Goal: Task Accomplishment & Management: Use online tool/utility

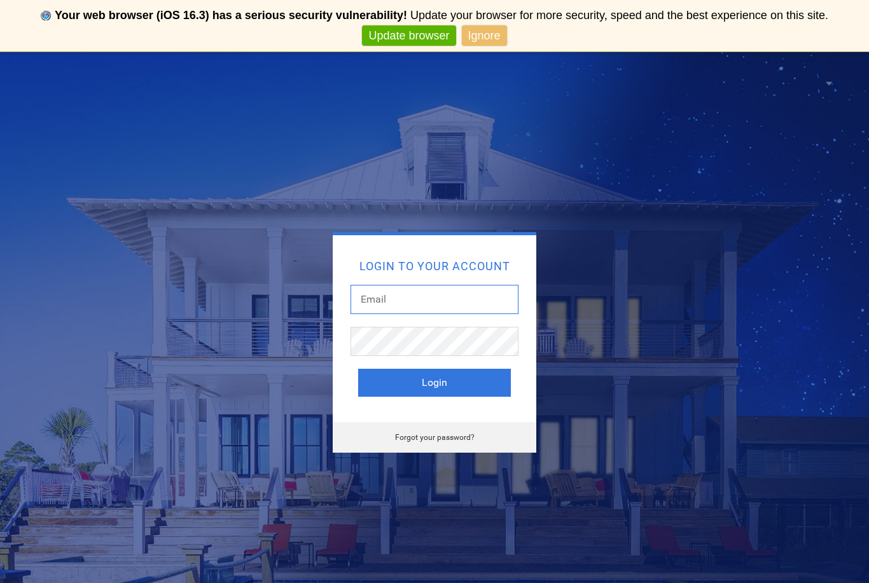
type input "[EMAIL_ADDRESS][DOMAIN_NAME]"
click at [434, 383] on button "Login" at bounding box center [434, 383] width 153 height 28
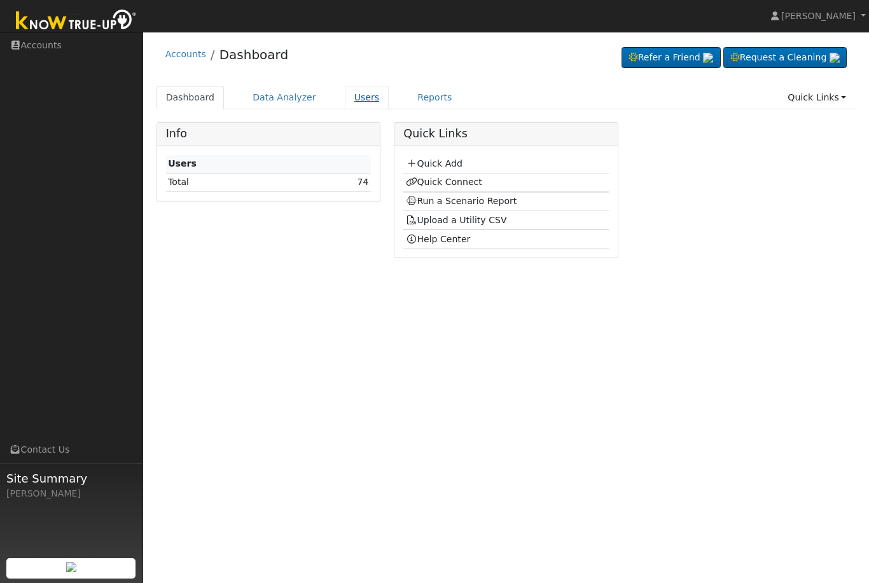
click at [357, 103] on link "Users" at bounding box center [367, 98] width 45 height 24
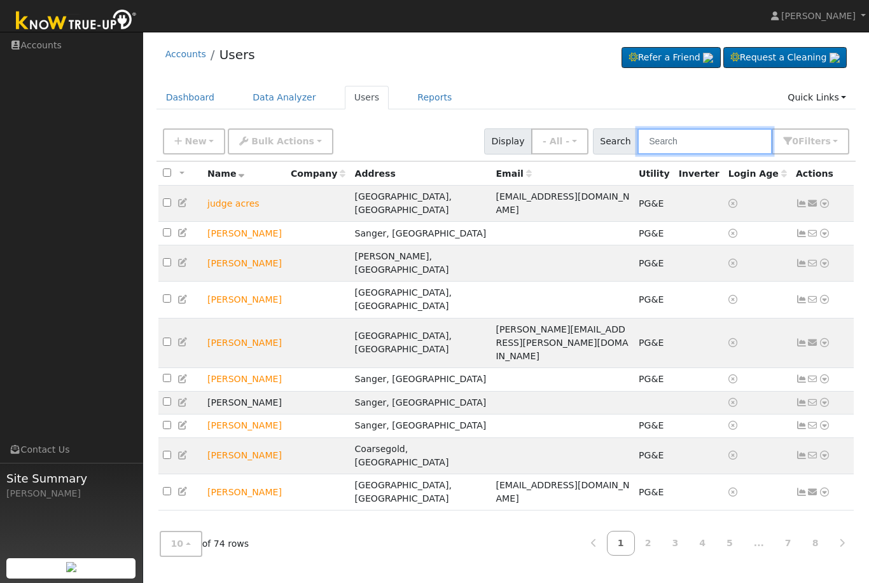
click at [713, 144] on input "text" at bounding box center [704, 141] width 135 height 26
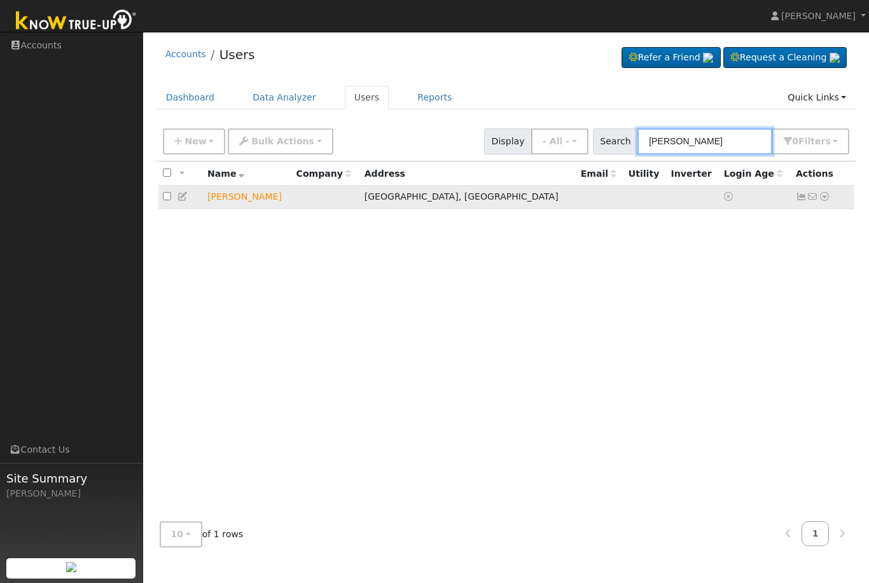
type input "[PERSON_NAME]"
click at [825, 195] on icon at bounding box center [823, 196] width 11 height 9
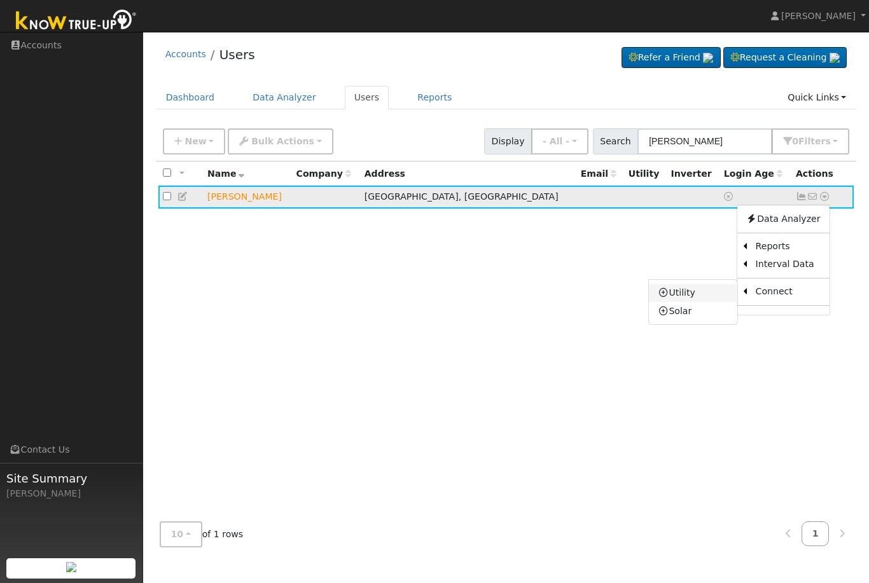
click at [693, 296] on link "Utility" at bounding box center [693, 293] width 88 height 18
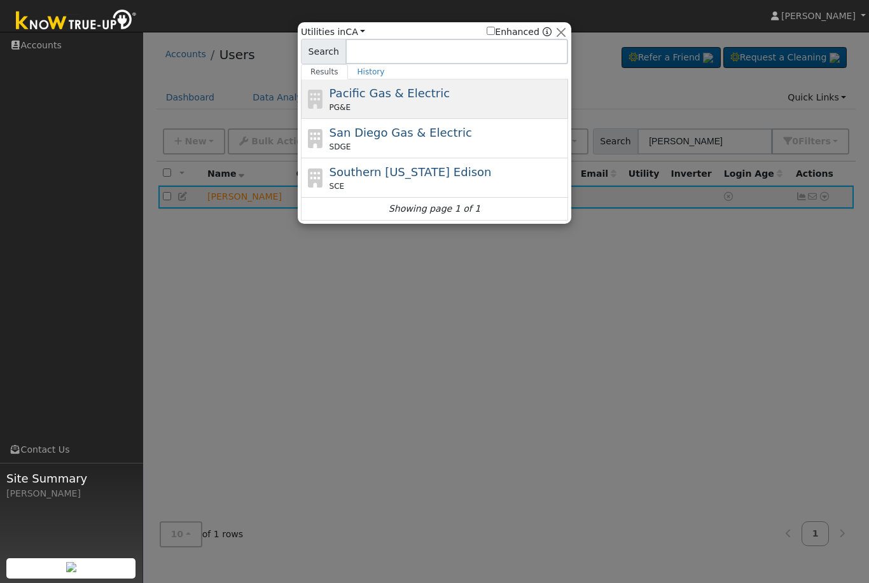
click at [436, 100] on div "Pacific Gas & Electric PG&E" at bounding box center [447, 99] width 236 height 29
